Goal: Book appointment/travel/reservation

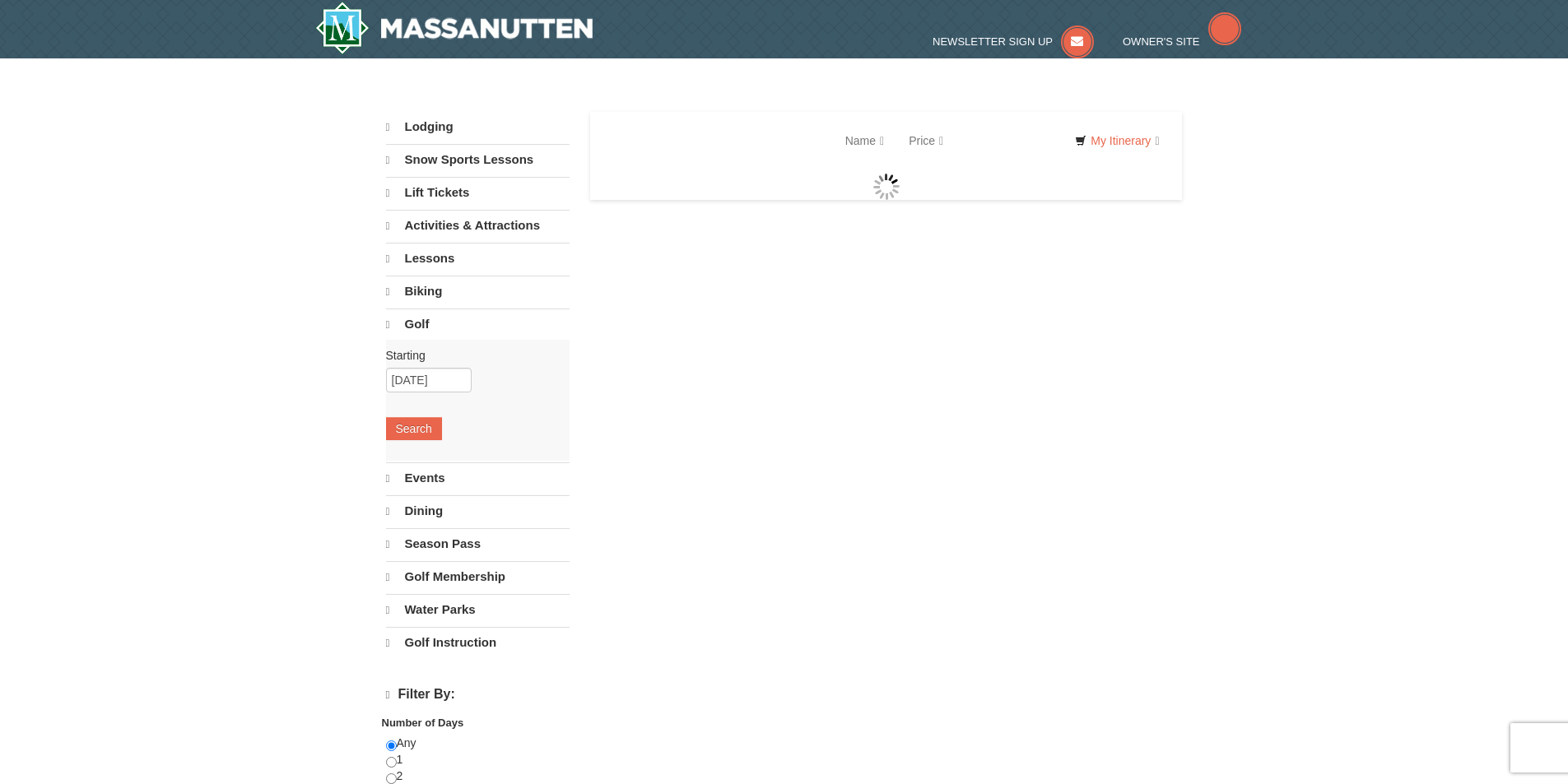
select select "10"
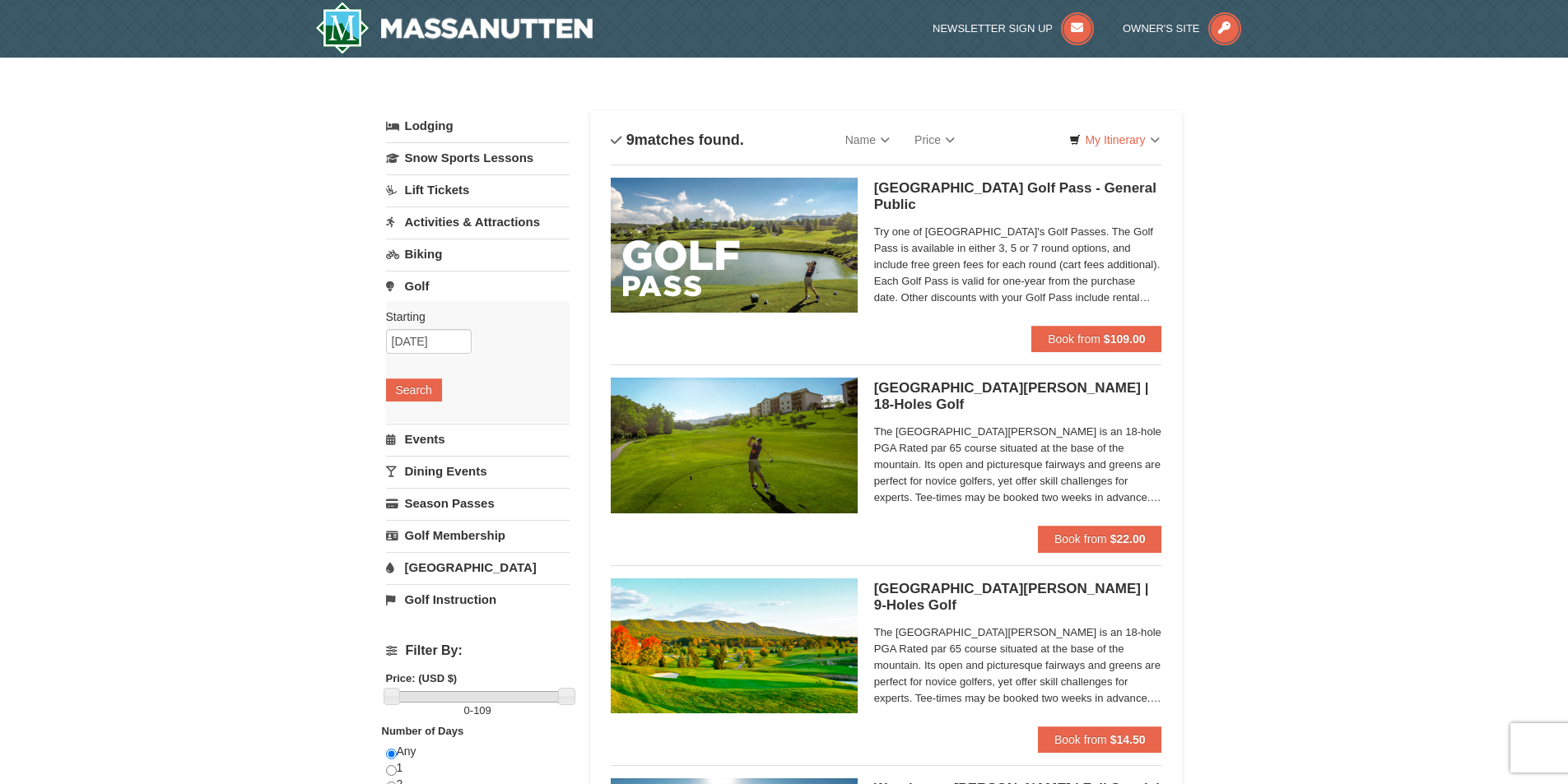
click at [1055, 249] on span "Try one of Massanutten Resort's Golf Passes. The Golf Pass is available in eith…" at bounding box center [1018, 265] width 288 height 82
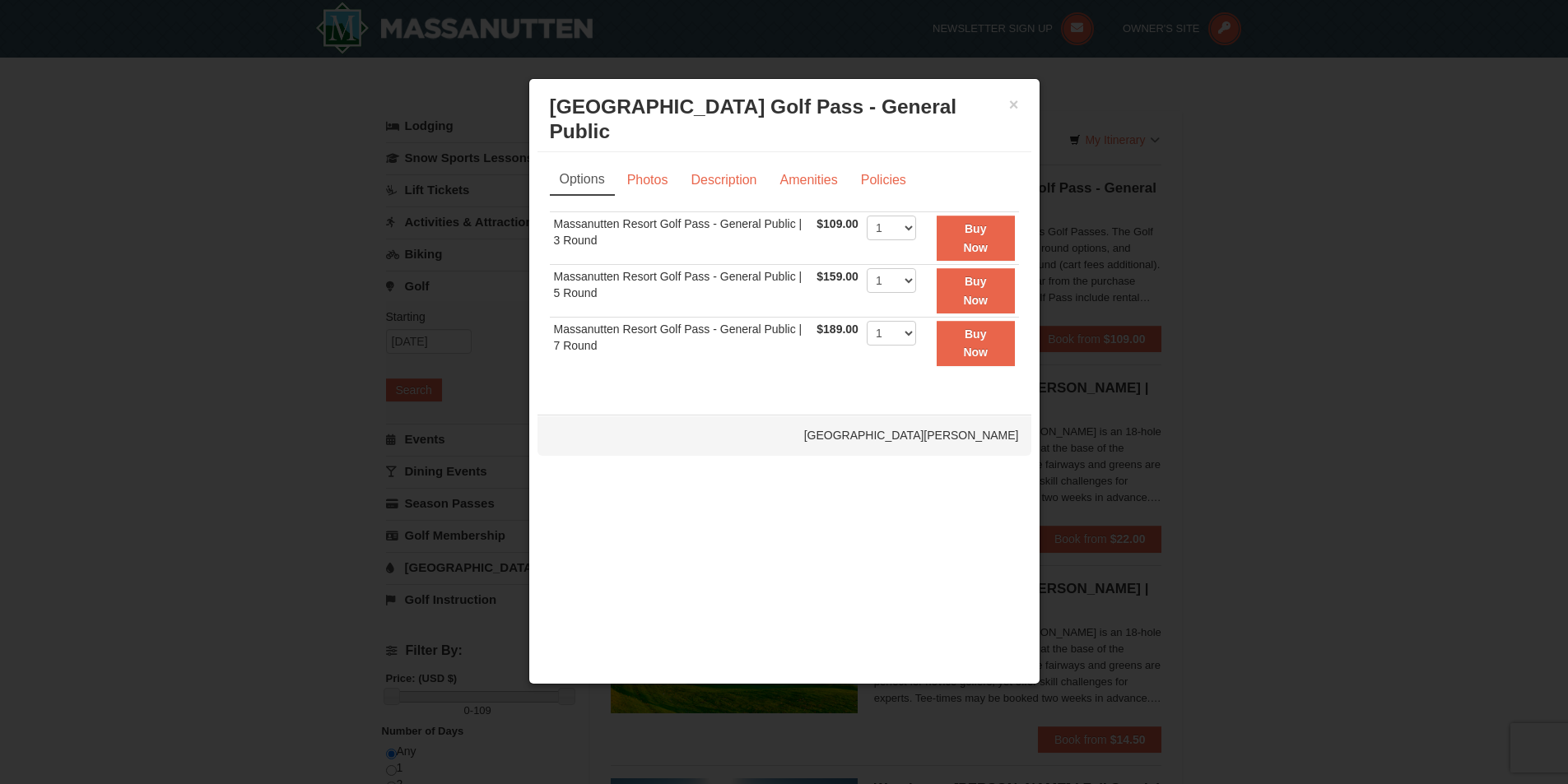
click at [1255, 172] on div at bounding box center [784, 392] width 1568 height 784
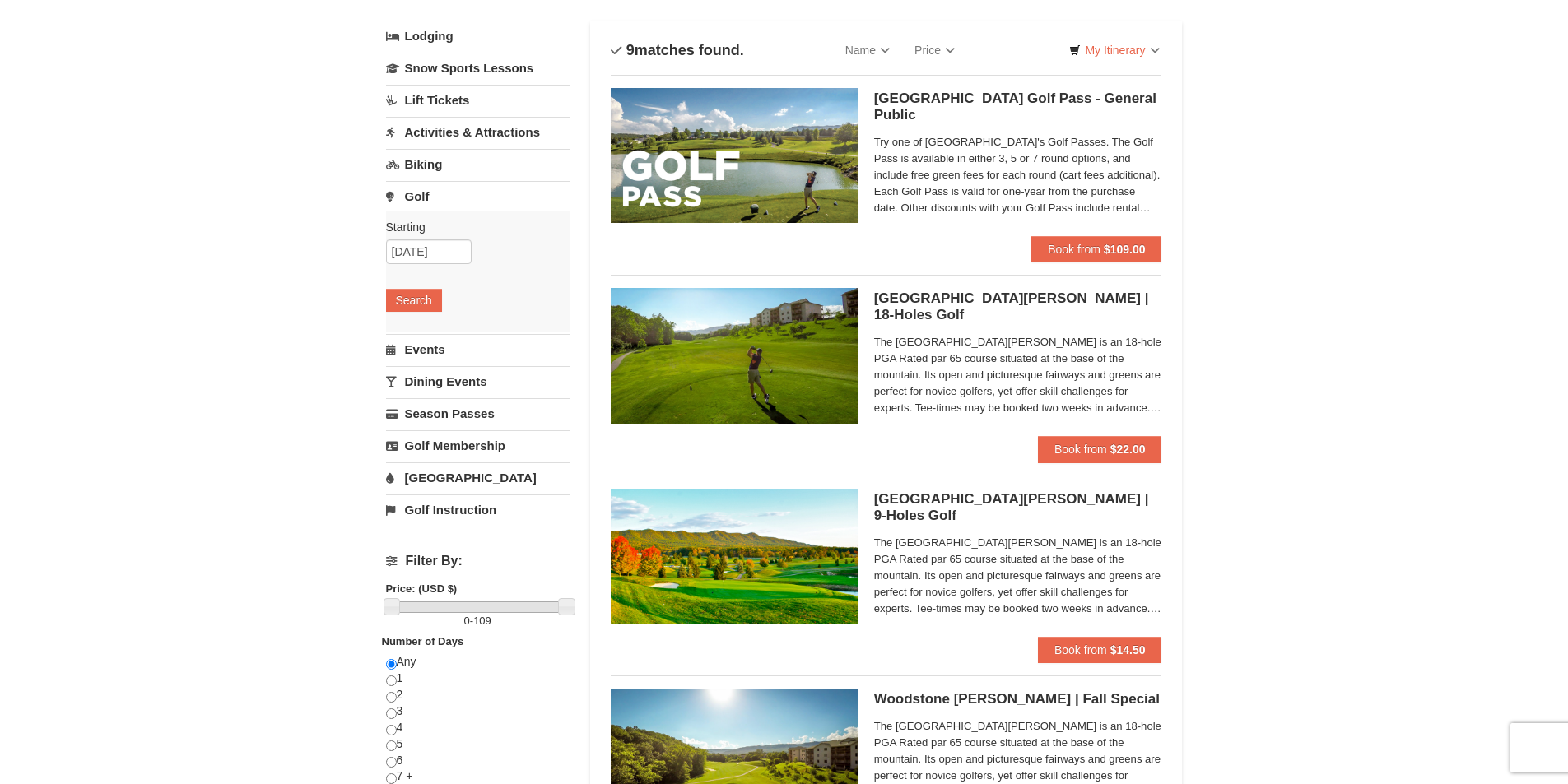
scroll to position [82, 0]
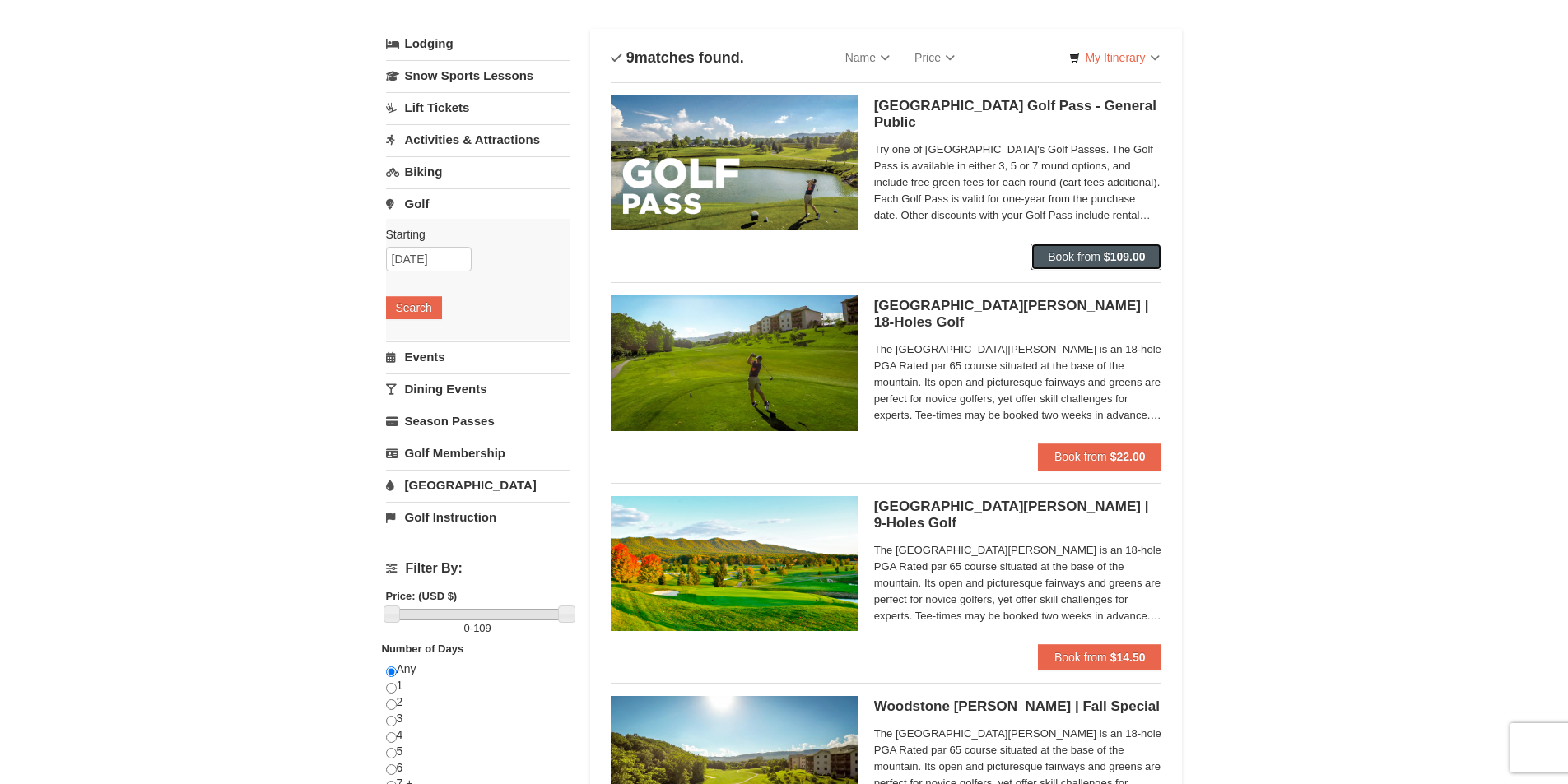
click at [1078, 263] on span "Book from" at bounding box center [1073, 256] width 52 height 13
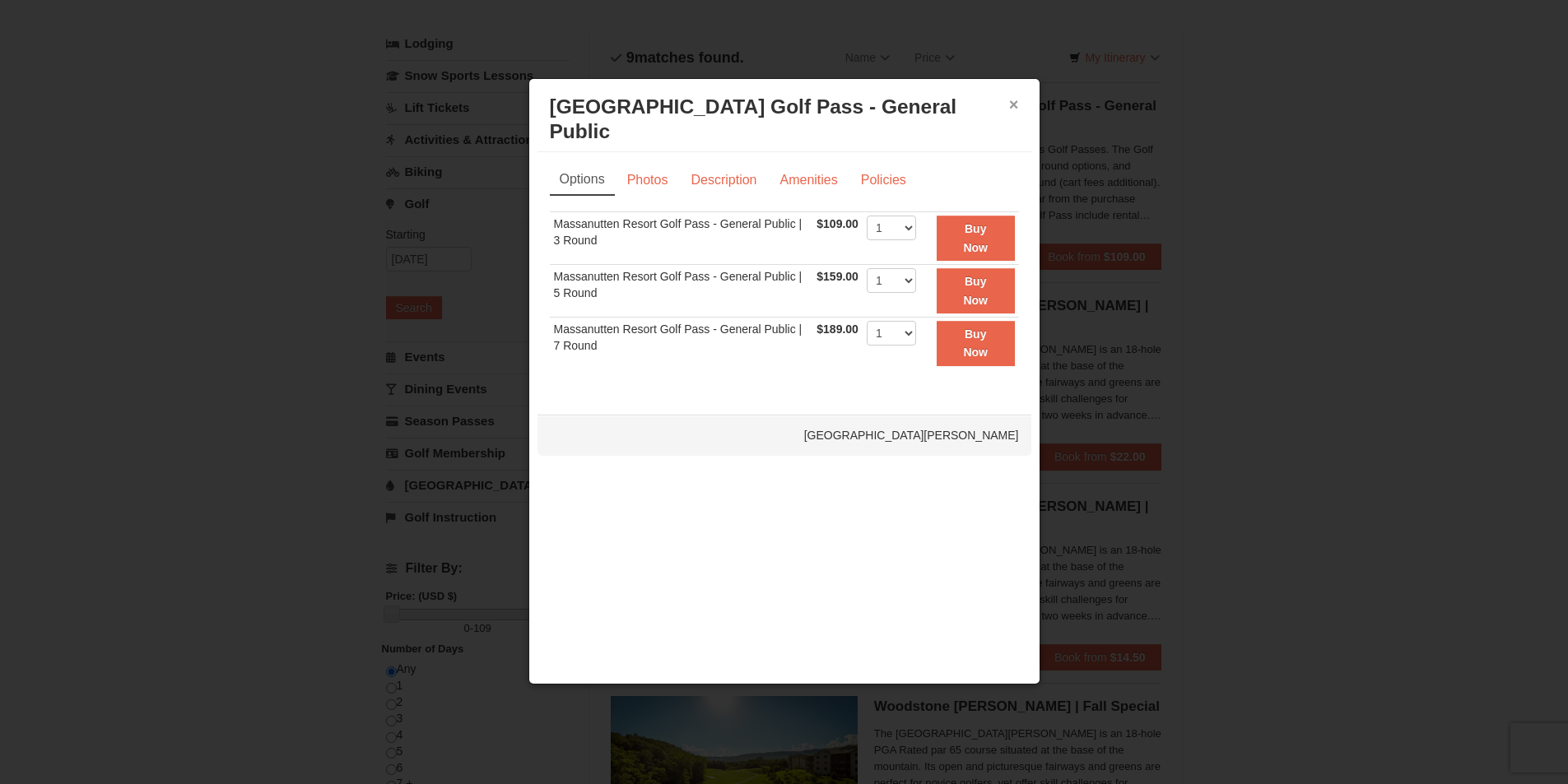
click at [1011, 106] on button "×" at bounding box center [1014, 104] width 10 height 16
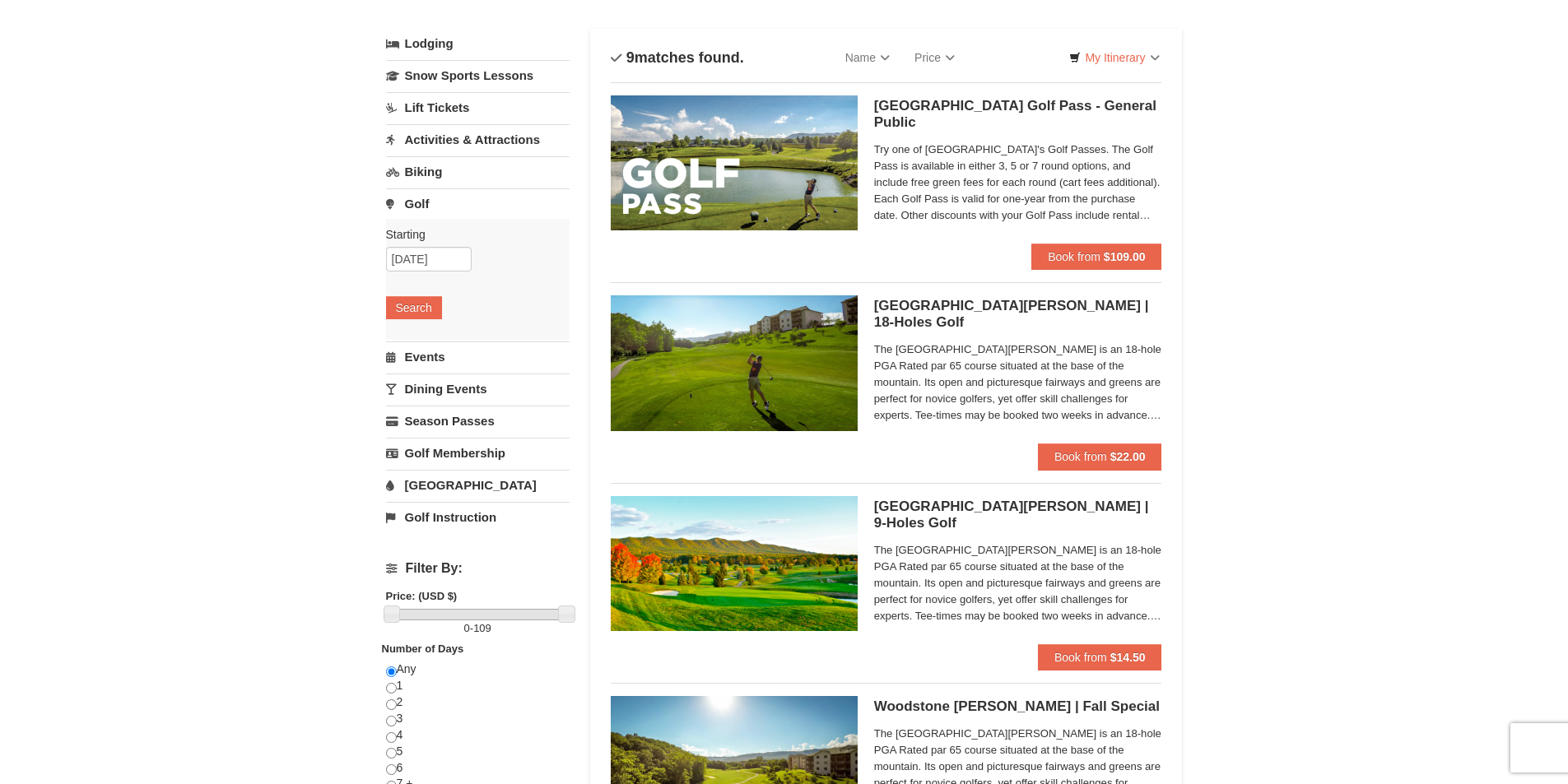
click at [982, 199] on span "Try one of Massanutten Resort's Golf Passes. The Golf Pass is available in eith…" at bounding box center [1018, 183] width 288 height 82
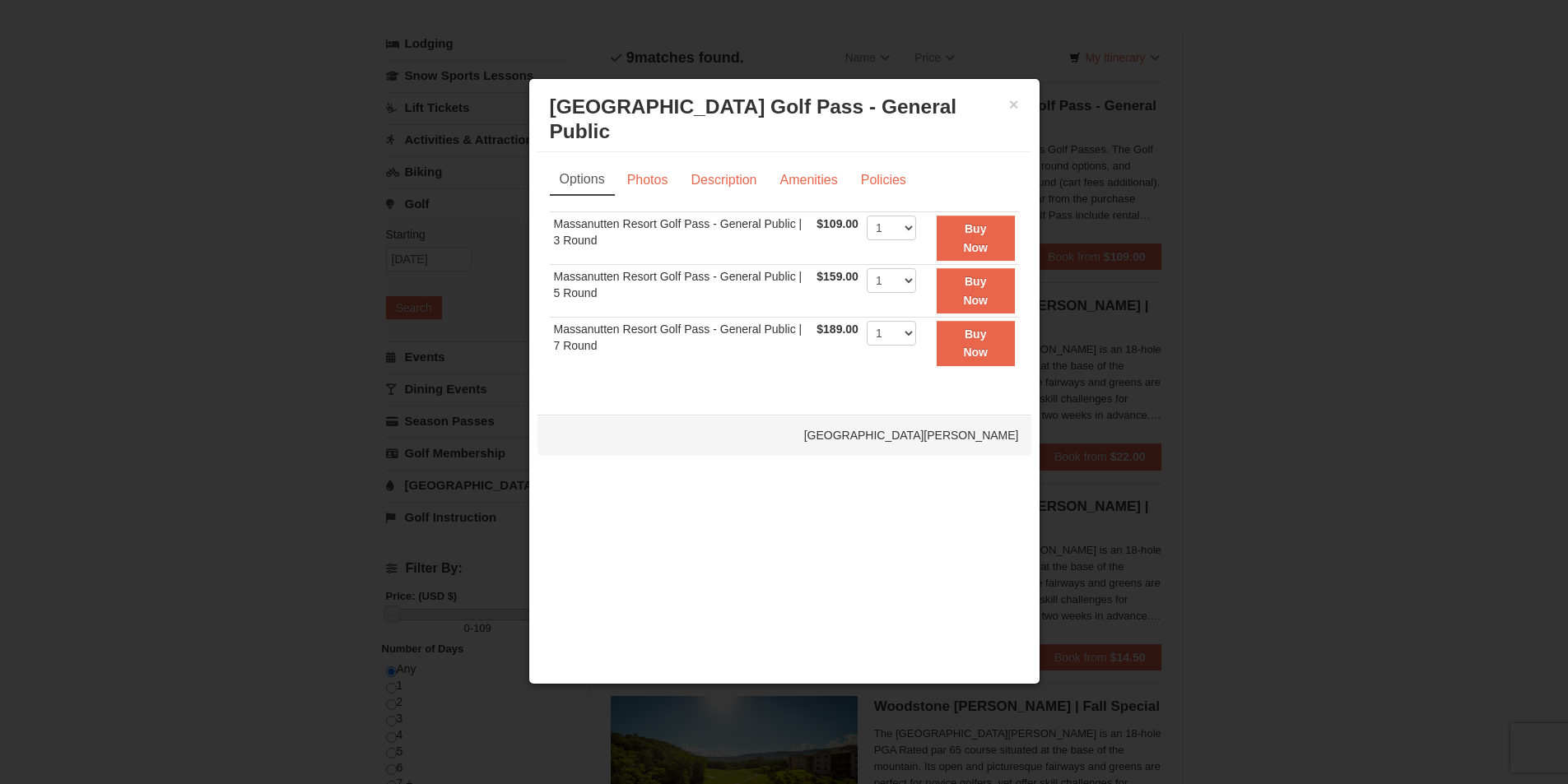
click at [910, 415] on div "Woodstone Meadows Golf Course" at bounding box center [784, 435] width 494 height 41
click at [1012, 109] on button "×" at bounding box center [1014, 104] width 10 height 16
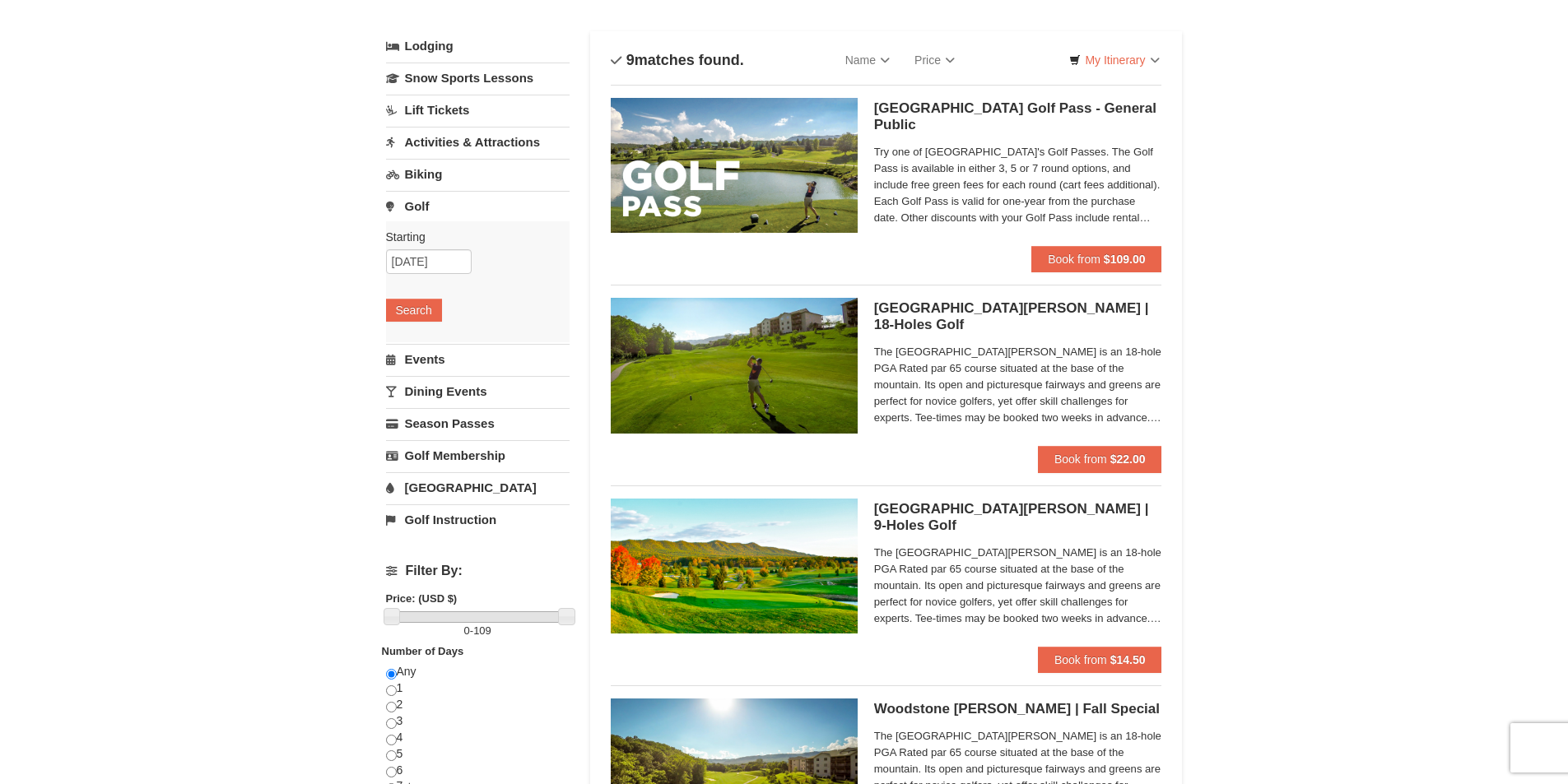
scroll to position [0, 0]
